Goal: Task Accomplishment & Management: Manage account settings

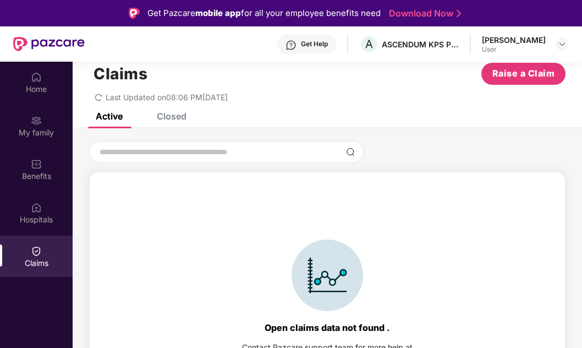
scroll to position [62, 0]
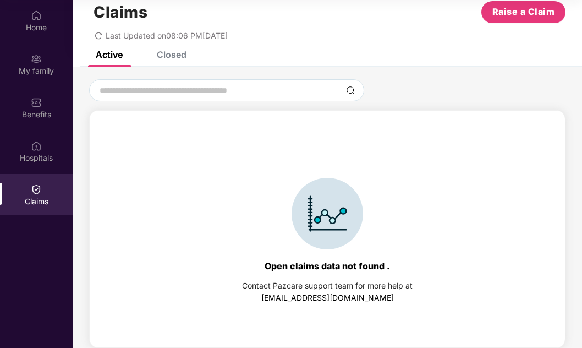
click at [176, 58] on div "Closed" at bounding box center [172, 54] width 30 height 11
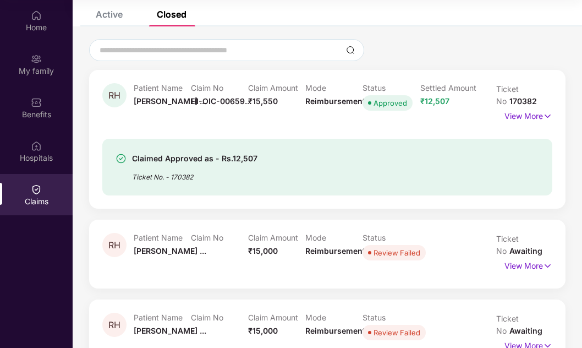
scroll to position [96, 0]
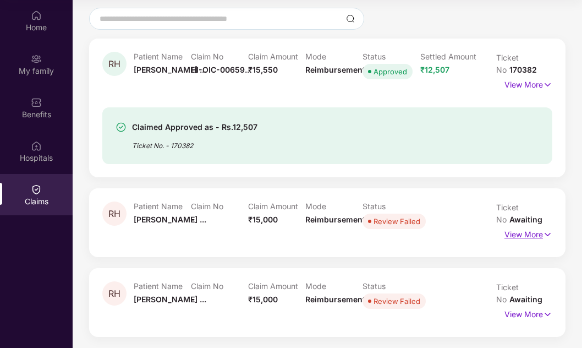
click at [546, 232] on img at bounding box center [547, 234] width 9 height 12
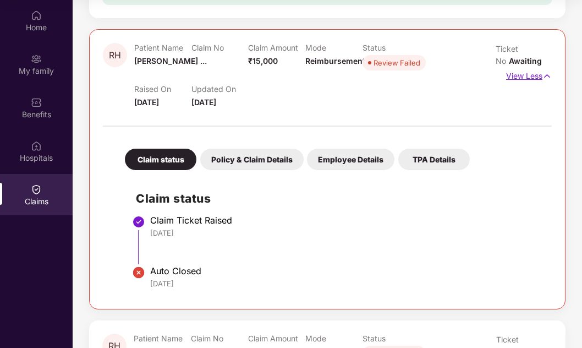
scroll to position [307, 0]
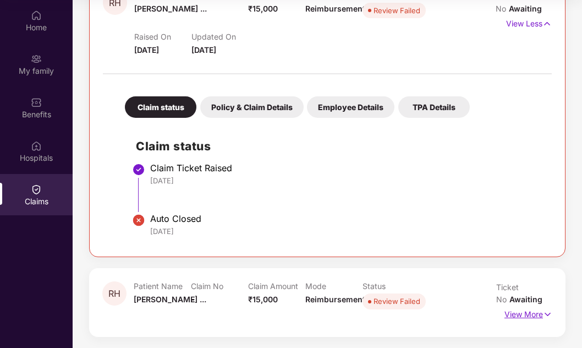
click at [546, 312] on img at bounding box center [547, 314] width 9 height 12
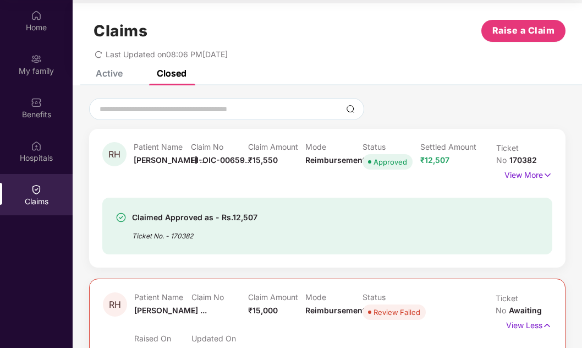
scroll to position [0, 0]
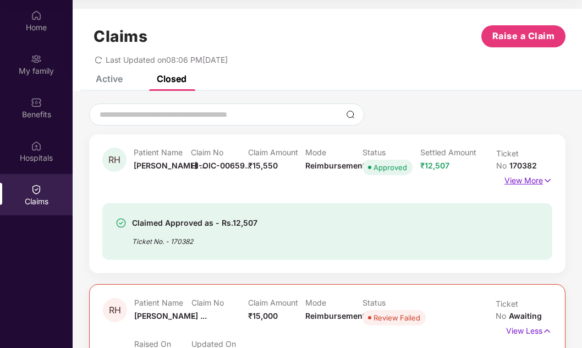
click at [531, 183] on p "View More" at bounding box center [529, 179] width 48 height 15
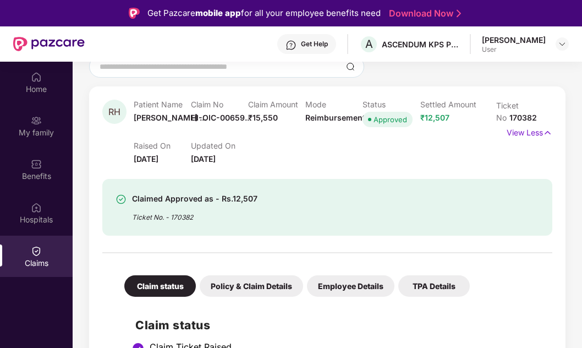
scroll to position [110, 0]
click at [560, 43] on img at bounding box center [562, 44] width 9 height 9
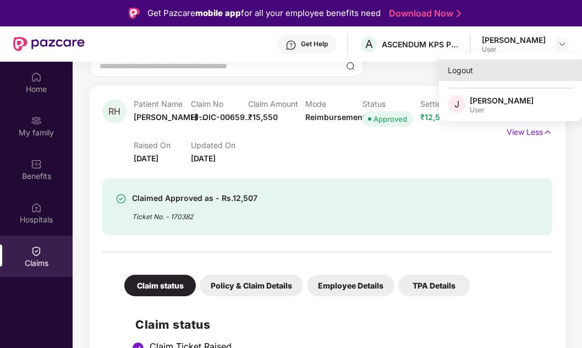
click at [462, 75] on div "Logout" at bounding box center [510, 69] width 143 height 21
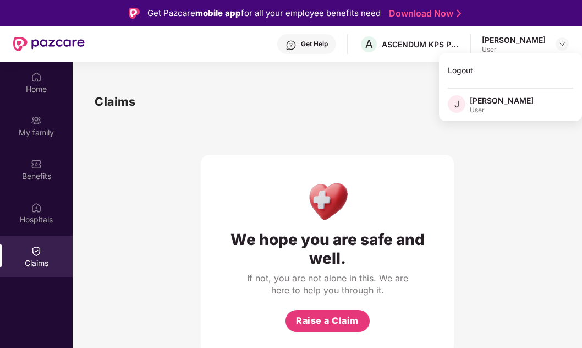
scroll to position [0, 0]
